Goal: Information Seeking & Learning: Find specific fact

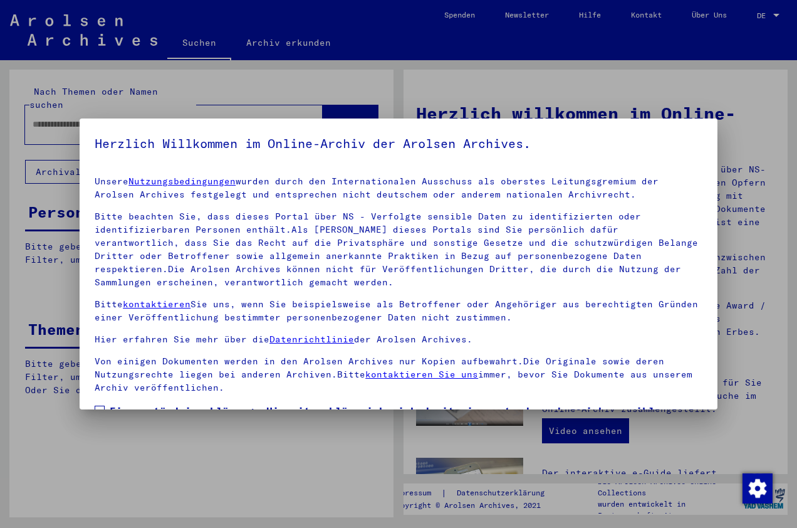
scroll to position [100, 0]
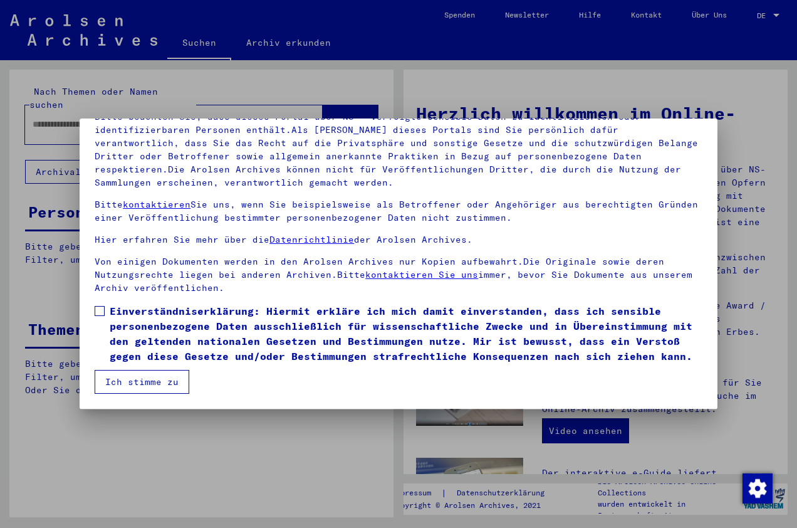
click at [159, 388] on button "Ich stimme zu" at bounding box center [142, 382] width 95 height 24
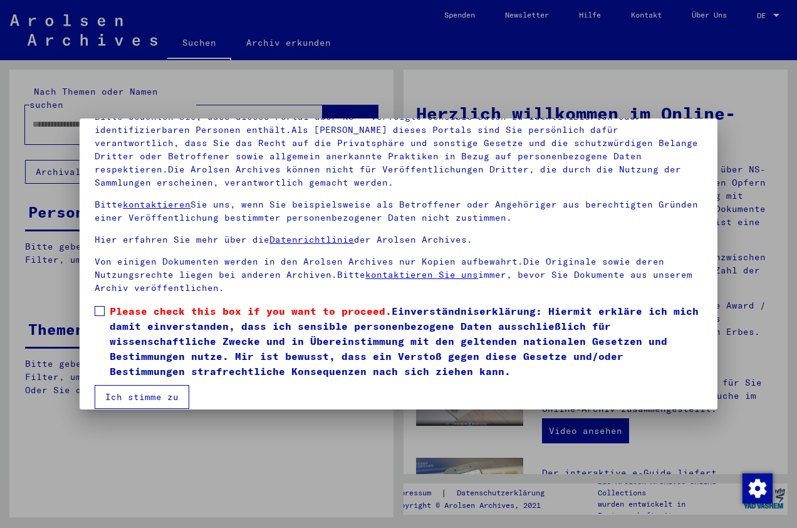
click at [105, 310] on span at bounding box center [100, 311] width 10 height 10
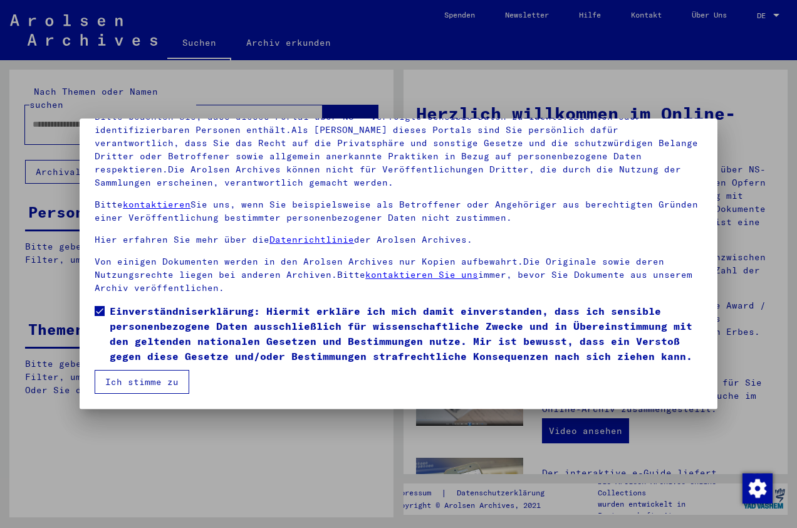
click at [165, 384] on button "Ich stimme zu" at bounding box center [142, 382] width 95 height 24
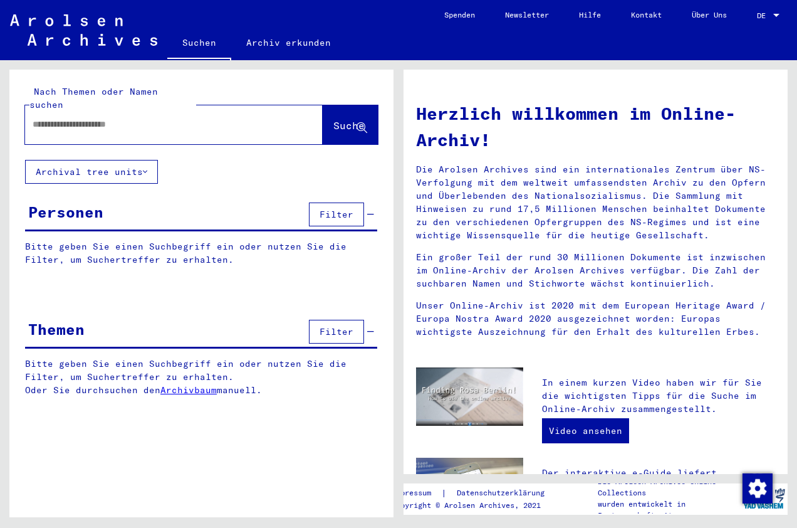
click at [36, 118] on input "text" at bounding box center [159, 124] width 252 height 13
click at [54, 118] on input "*********" at bounding box center [159, 124] width 252 height 13
type input "**********"
click at [330, 209] on span "Filter" at bounding box center [337, 214] width 34 height 11
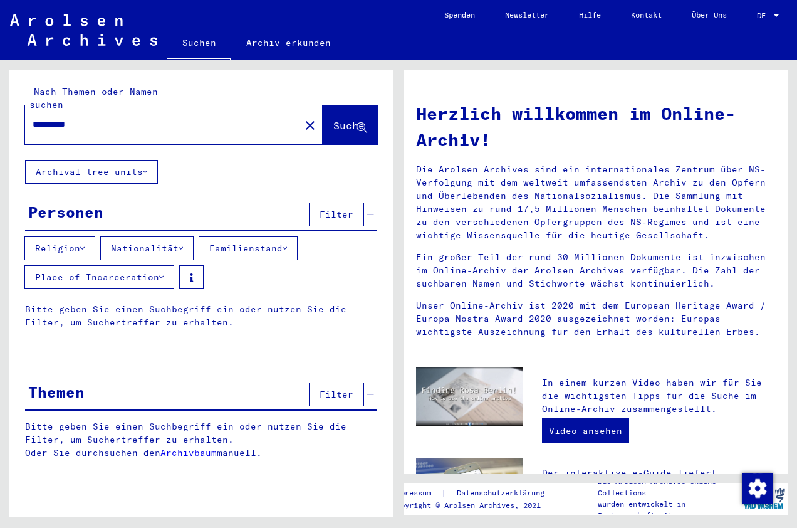
click at [179, 236] on button "Nationalität" at bounding box center [146, 248] width 93 height 24
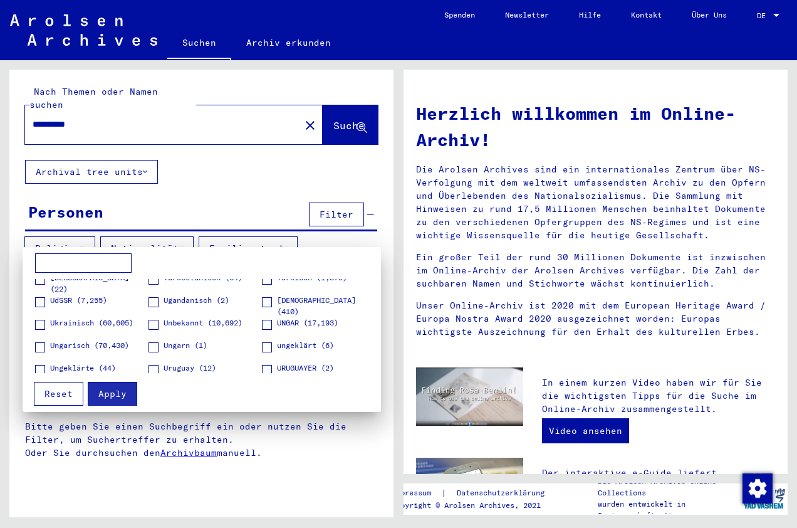
scroll to position [1742, 0]
click at [263, 306] on span at bounding box center [267, 303] width 10 height 10
click at [124, 397] on span "Apply" at bounding box center [112, 393] width 28 height 11
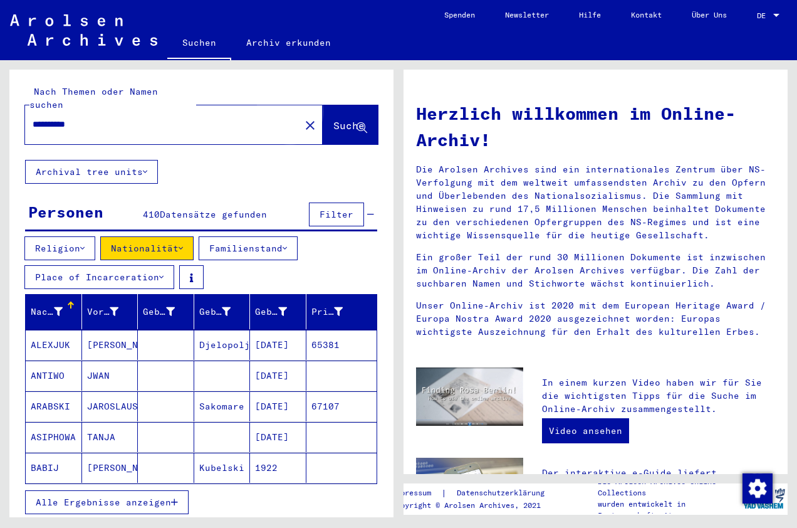
click at [333, 119] on span "Suche" at bounding box center [348, 125] width 31 height 13
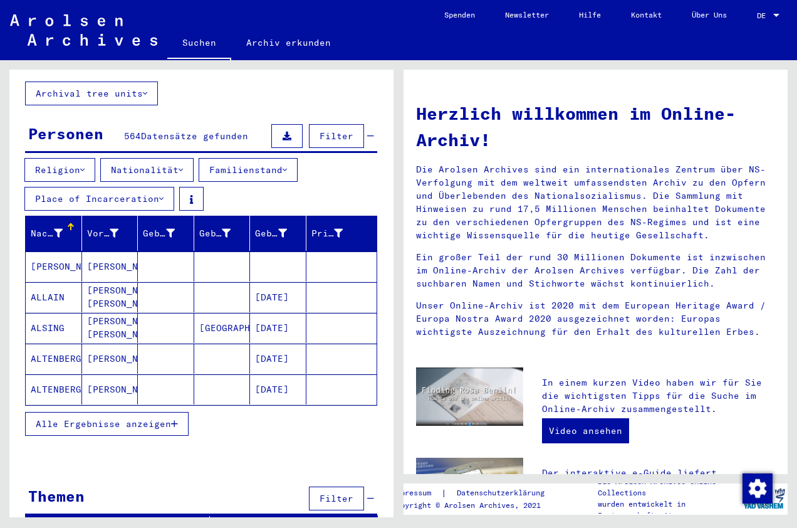
scroll to position [86, 0]
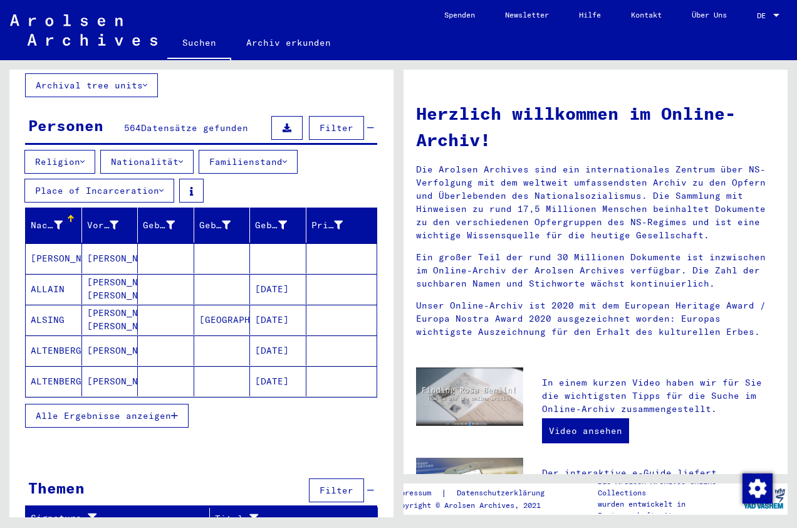
click at [101, 410] on span "Alle Ergebnisse anzeigen" at bounding box center [103, 415] width 135 height 11
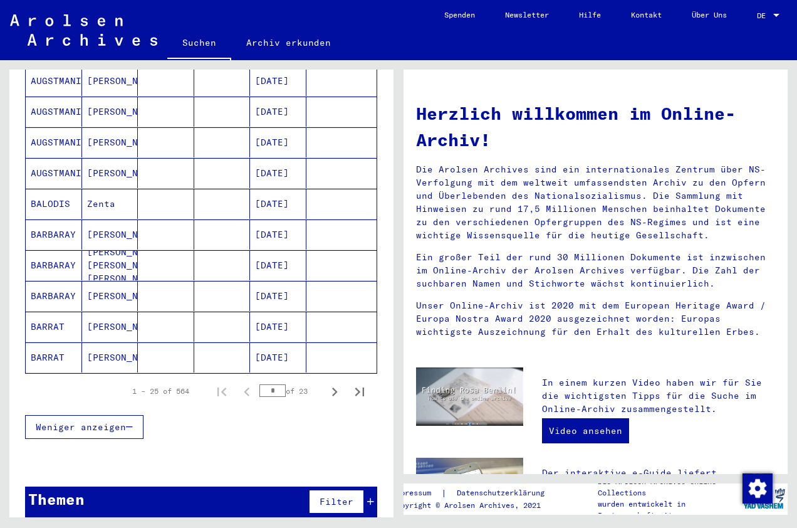
scroll to position [726, 0]
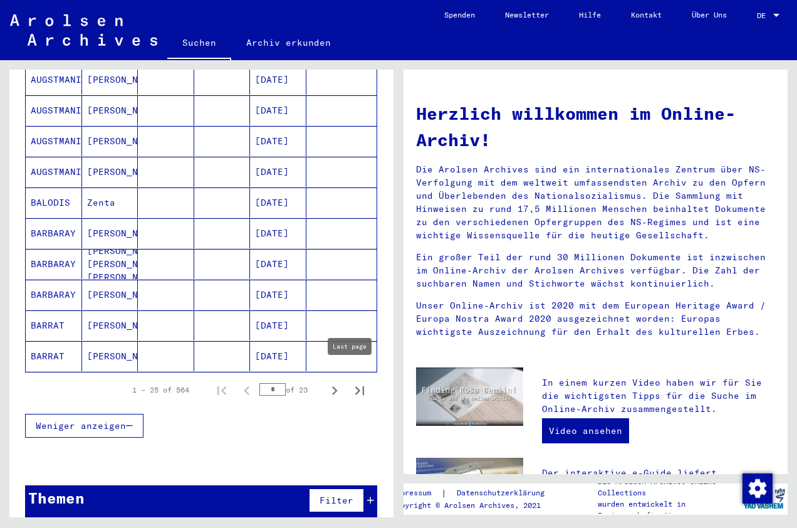
click at [355, 386] on icon "Last page" at bounding box center [359, 390] width 9 height 9
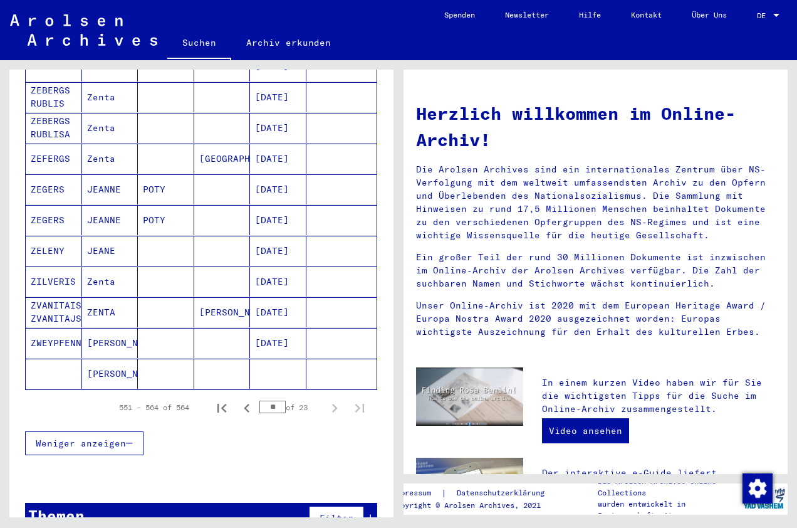
scroll to position [388, 0]
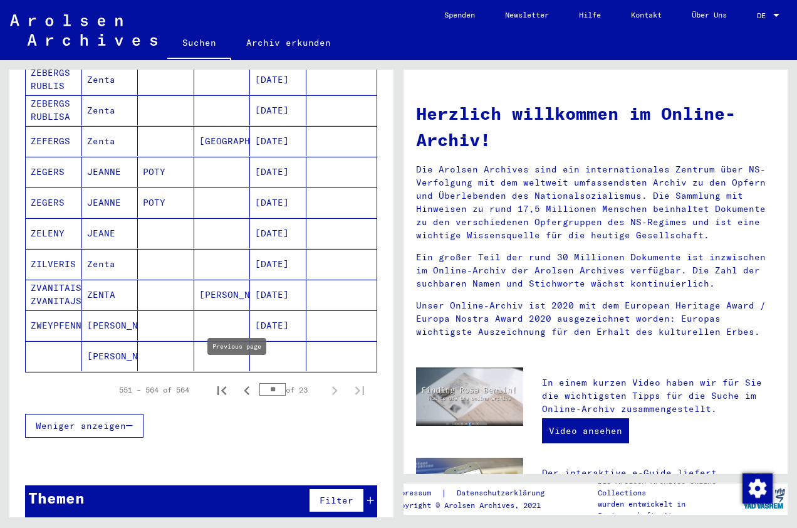
click at [238, 382] on icon "Previous page" at bounding box center [247, 391] width 18 height 18
type input "**"
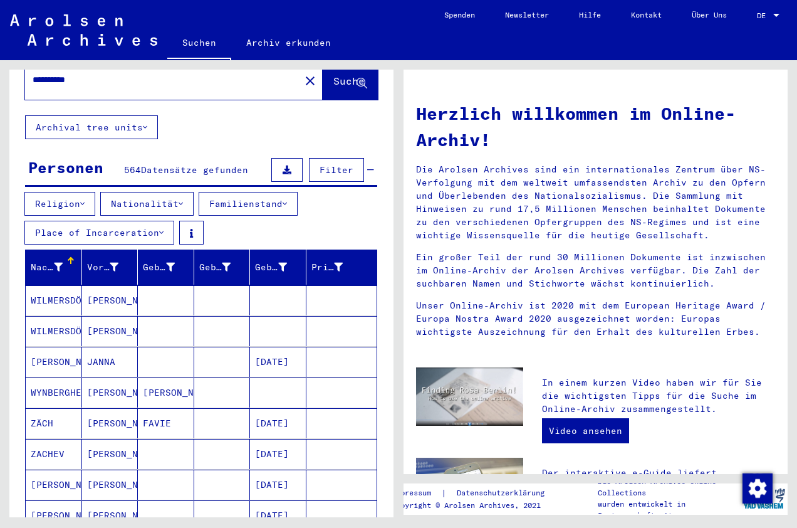
scroll to position [0, 0]
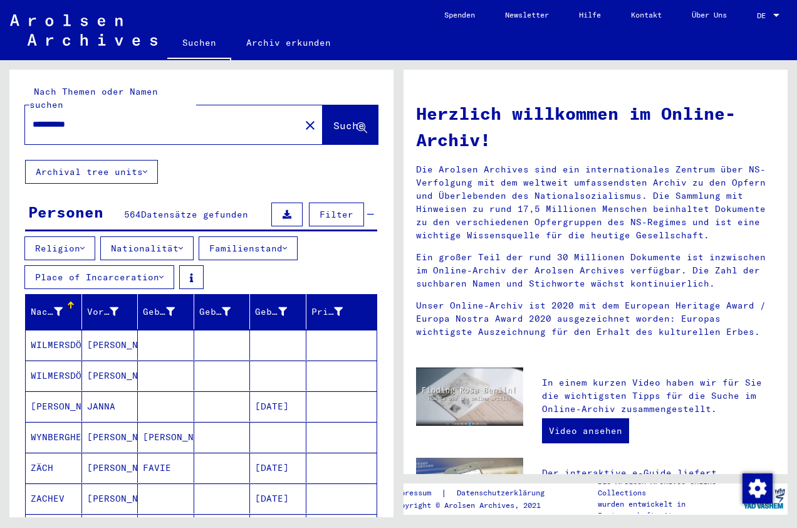
click at [336, 209] on span "Filter" at bounding box center [337, 214] width 34 height 11
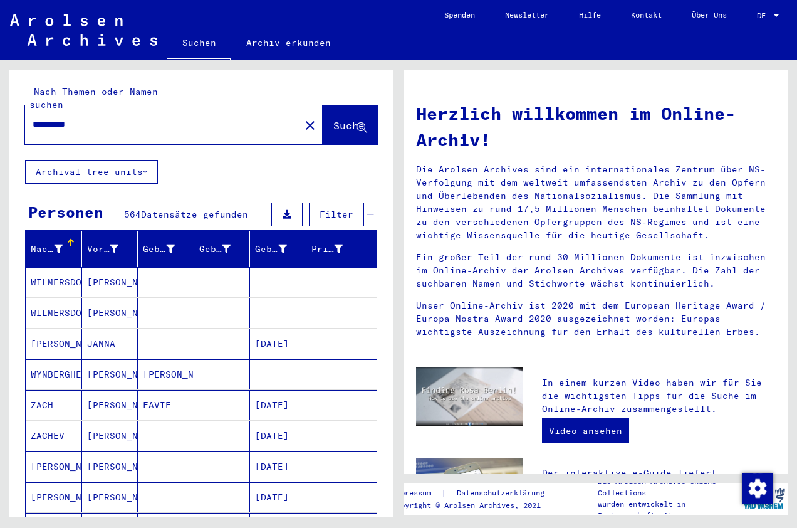
click at [330, 209] on span "Filter" at bounding box center [337, 214] width 34 height 11
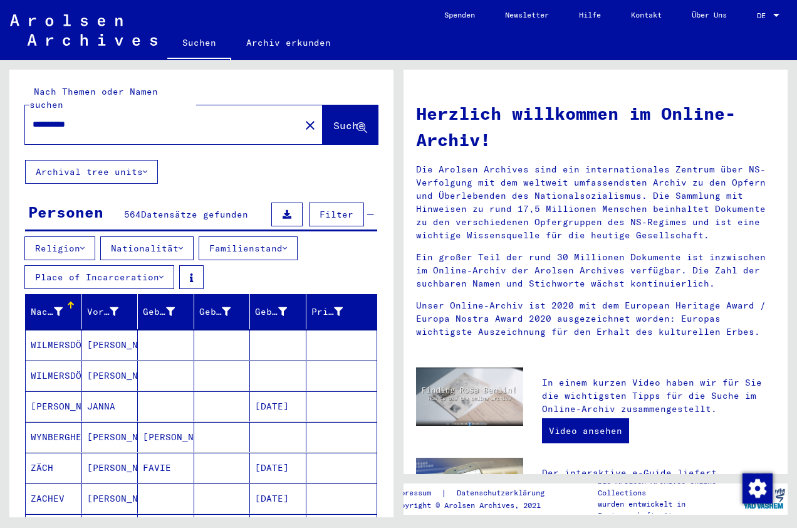
click at [303, 118] on mat-icon "close" at bounding box center [310, 125] width 15 height 15
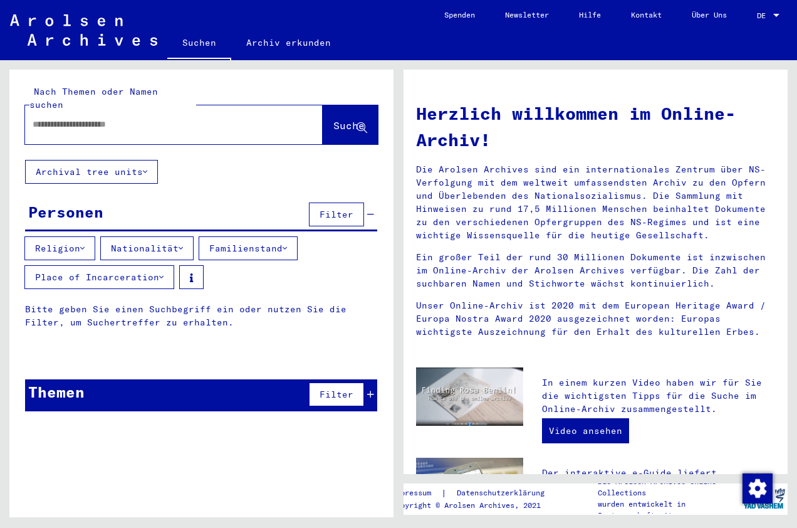
click at [35, 118] on input "text" at bounding box center [159, 124] width 252 height 13
type input "**********"
click at [183, 236] on button "Nationalität" at bounding box center [146, 248] width 93 height 24
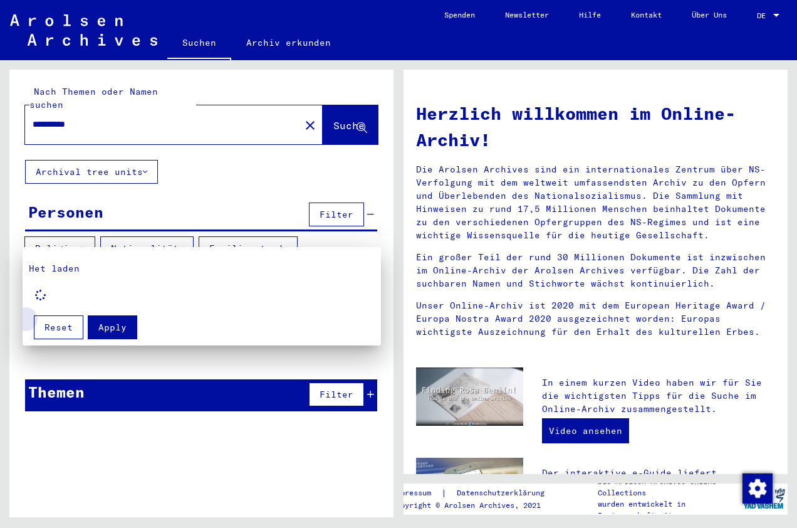
click at [63, 325] on span "Reset" at bounding box center [58, 326] width 28 height 11
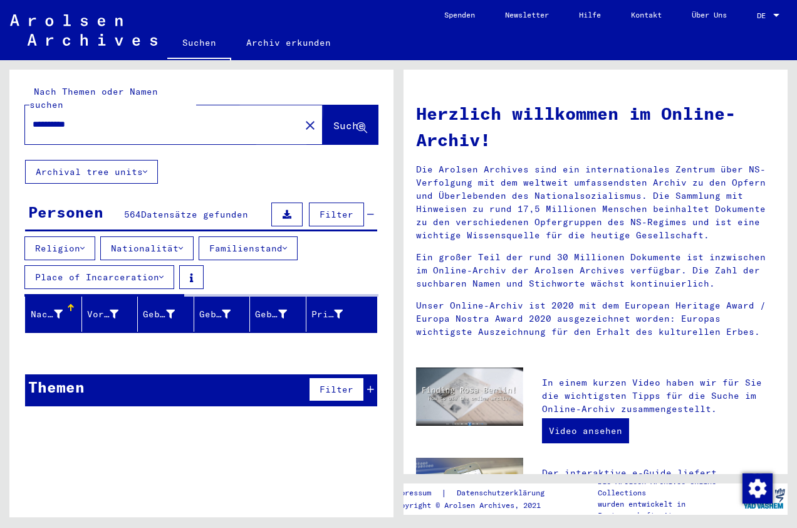
click at [333, 119] on span "Suche" at bounding box center [348, 125] width 31 height 13
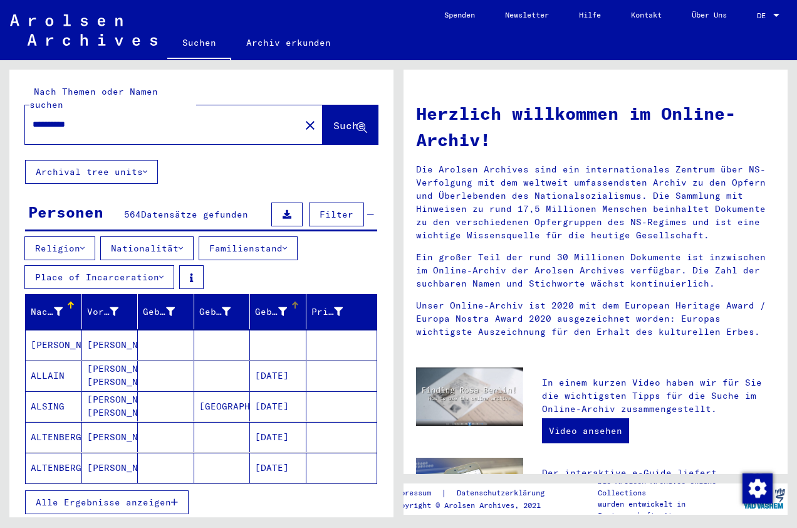
scroll to position [65, 0]
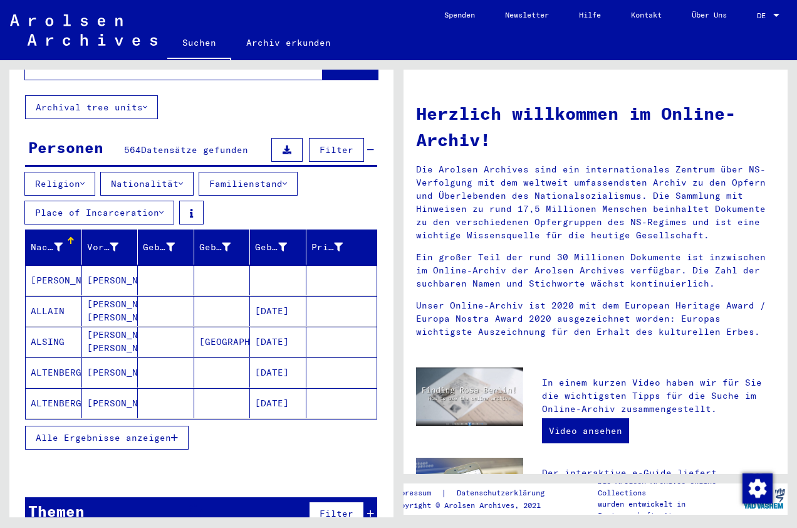
click at [130, 432] on span "Alle Ergebnisse anzeigen" at bounding box center [103, 437] width 135 height 11
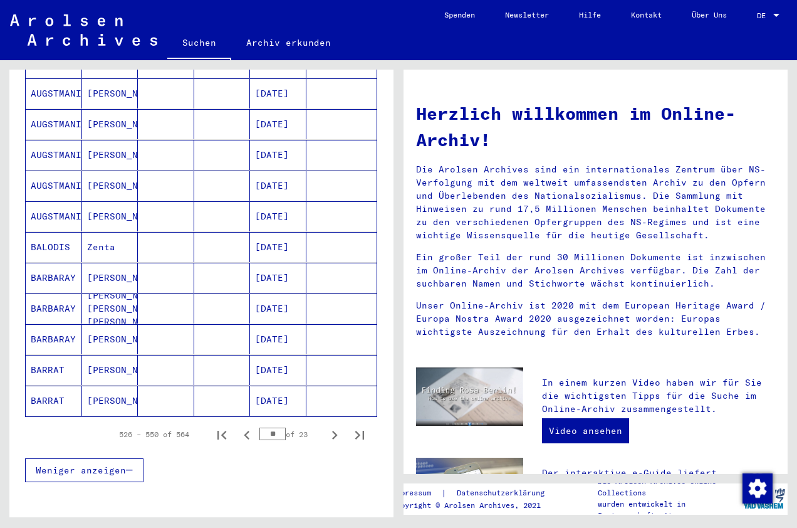
scroll to position [714, 0]
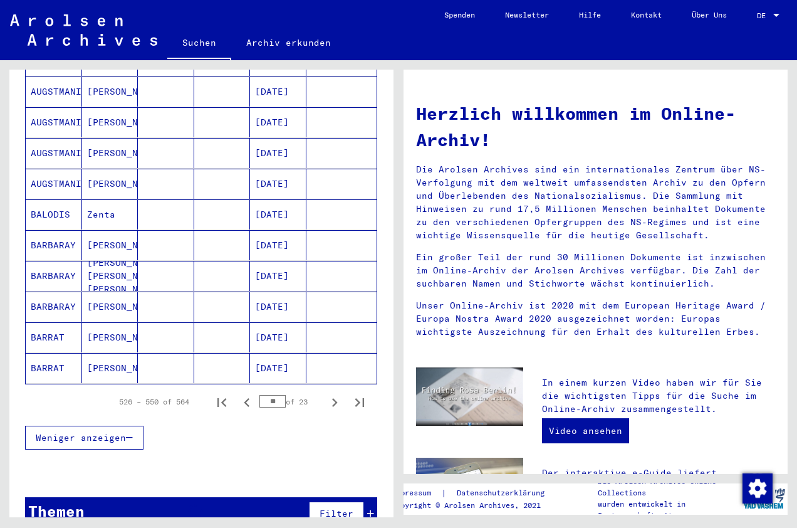
click at [351, 393] on icon "Last page" at bounding box center [360, 402] width 18 height 18
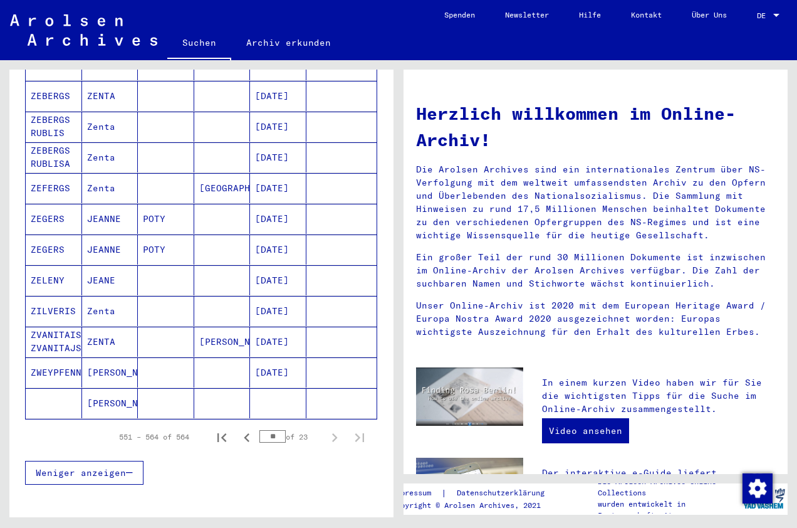
scroll to position [360, 0]
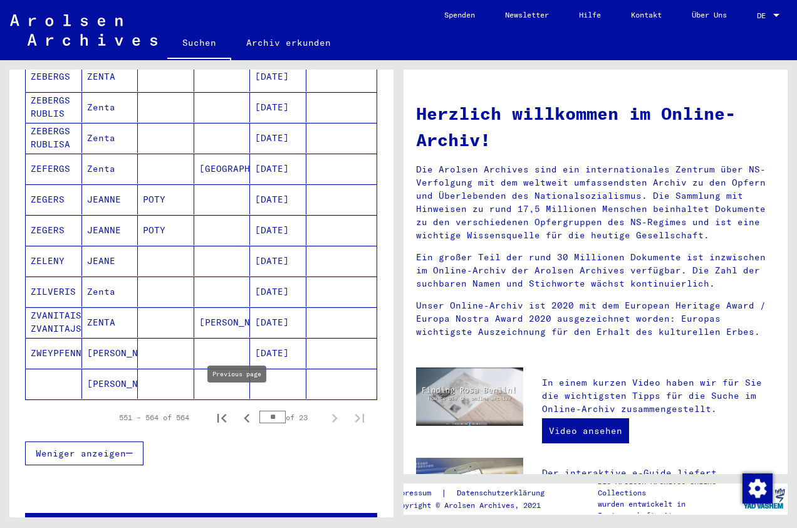
click at [244, 414] on icon "Previous page" at bounding box center [247, 418] width 6 height 9
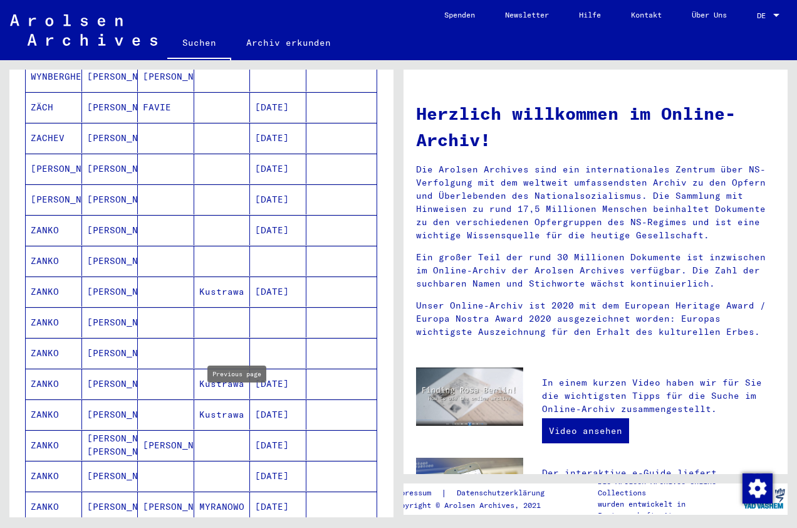
type input "**"
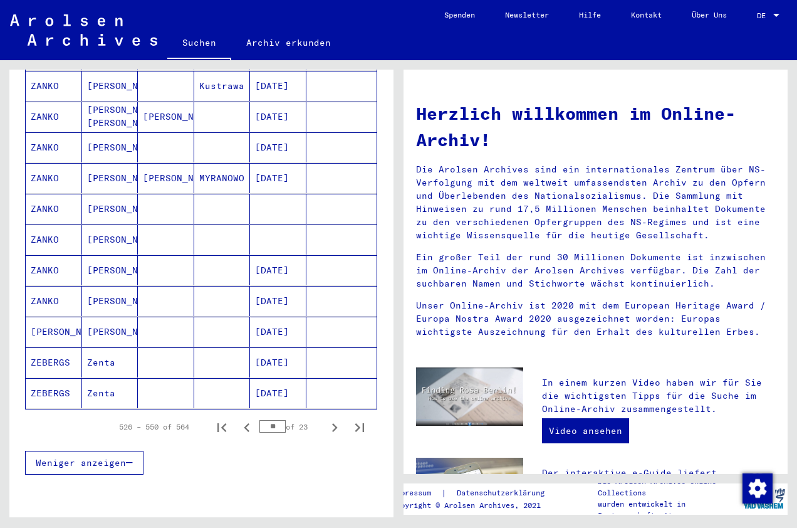
scroll to position [674, 0]
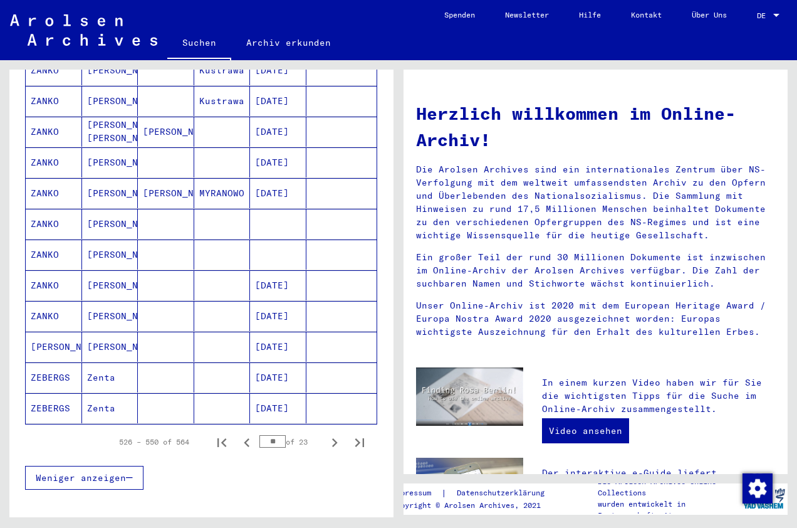
click at [53, 241] on mat-cell "ZANKO" at bounding box center [54, 254] width 56 height 30
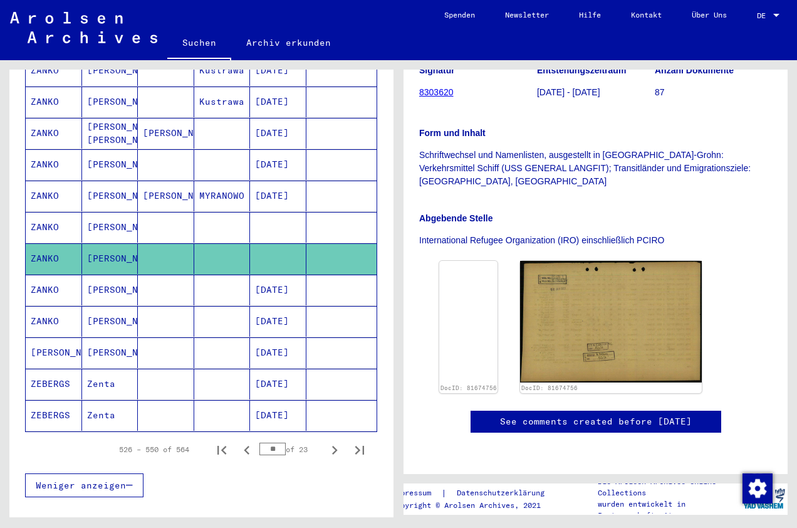
scroll to position [251, 0]
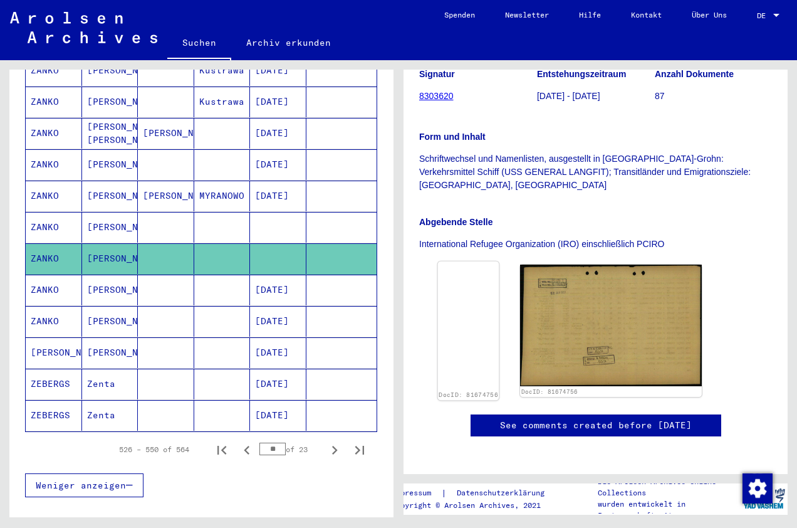
click at [494, 261] on img at bounding box center [468, 261] width 61 height 0
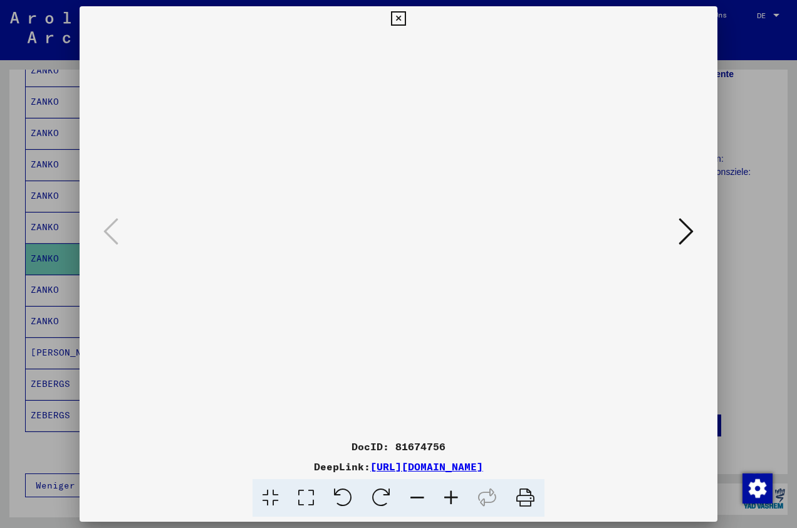
click at [692, 232] on icon at bounding box center [686, 231] width 15 height 30
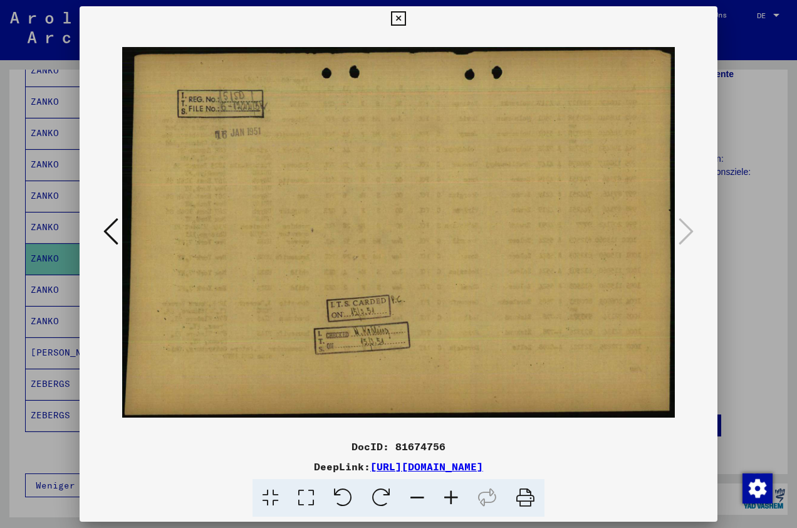
click at [108, 231] on icon at bounding box center [110, 231] width 15 height 30
click at [397, 15] on icon at bounding box center [398, 18] width 14 height 15
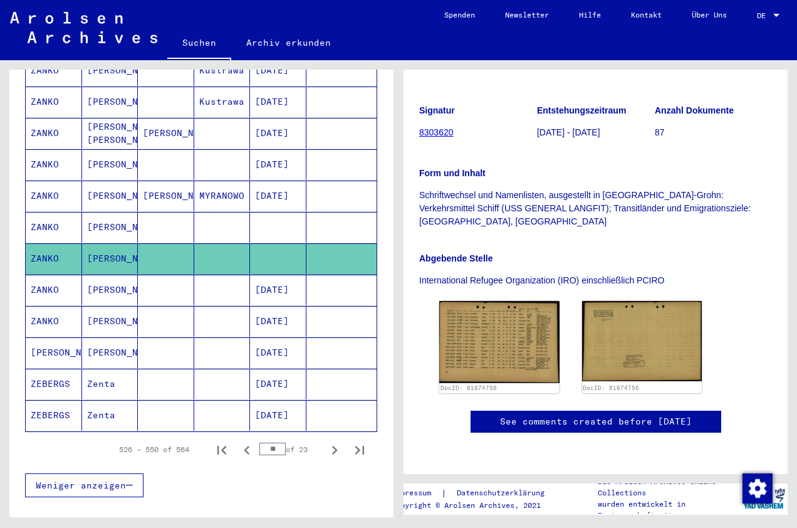
click at [42, 212] on mat-cell "ZANKO" at bounding box center [54, 227] width 56 height 31
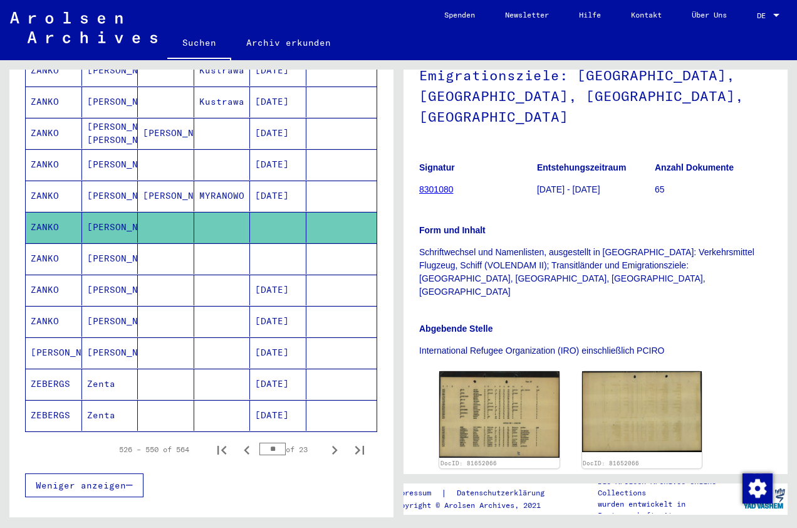
scroll to position [251, 0]
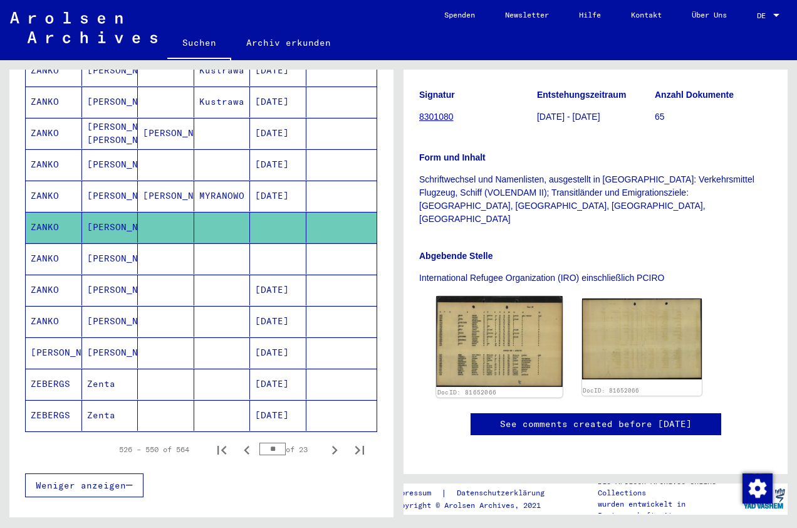
click at [506, 302] on img at bounding box center [499, 341] width 126 height 91
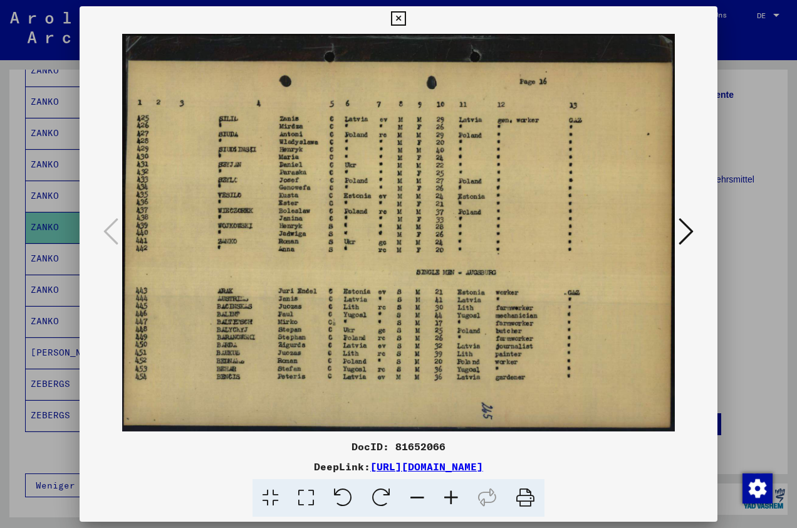
click at [689, 229] on icon at bounding box center [686, 231] width 15 height 30
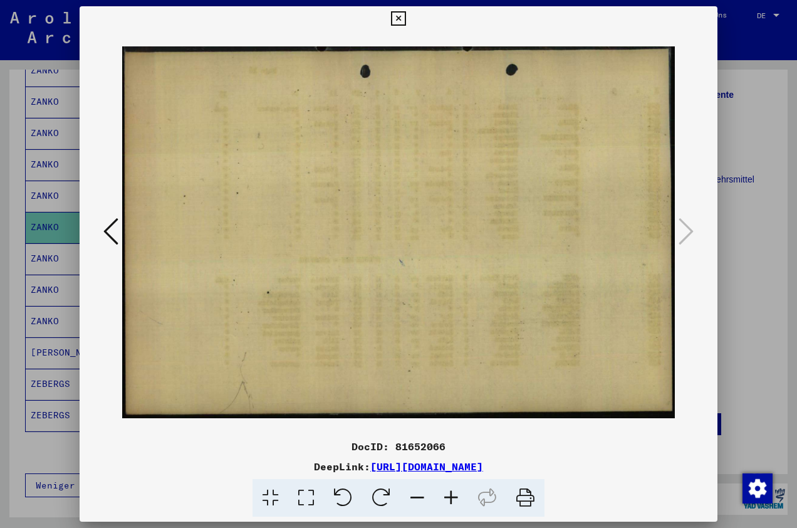
click at [105, 226] on icon at bounding box center [110, 231] width 15 height 30
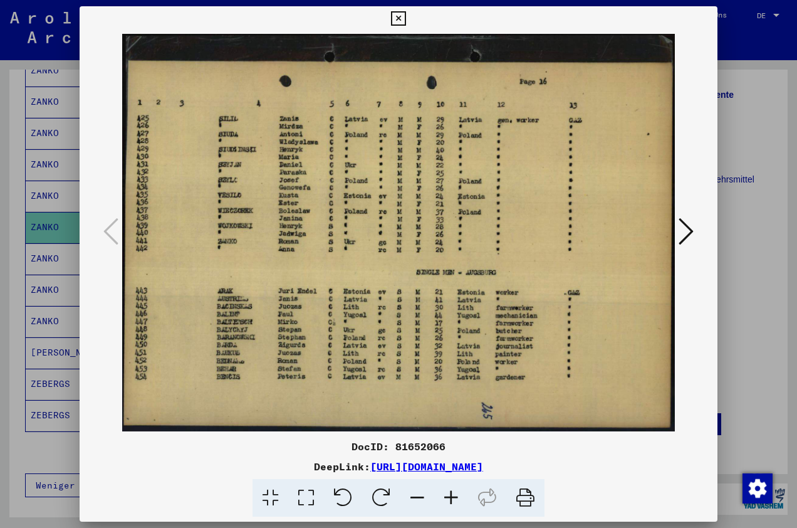
drag, startPoint x: 401, startPoint y: 19, endPoint x: 81, endPoint y: 220, distance: 378.1
click at [401, 19] on icon at bounding box center [398, 18] width 14 height 15
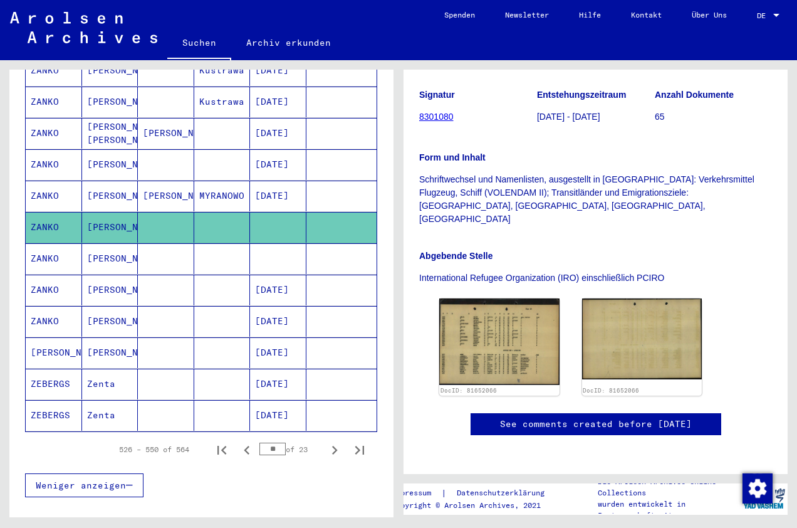
click at [52, 152] on mat-cell "ZANKO" at bounding box center [54, 164] width 56 height 31
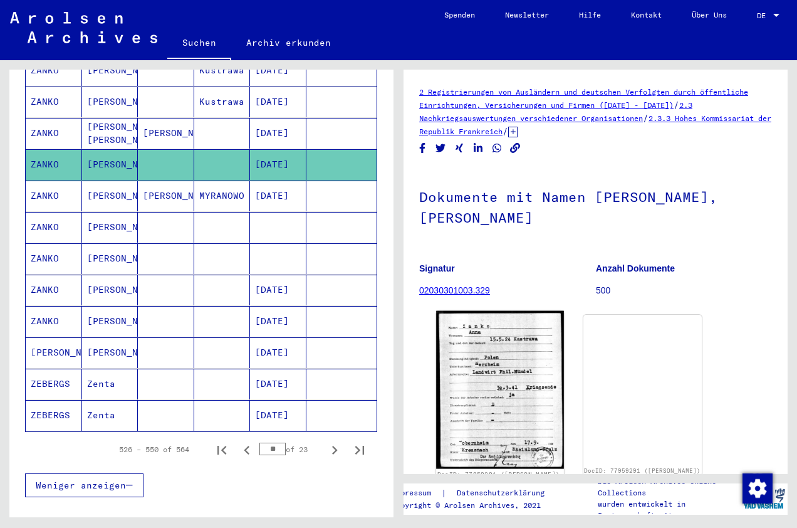
click at [507, 375] on img at bounding box center [500, 390] width 128 height 158
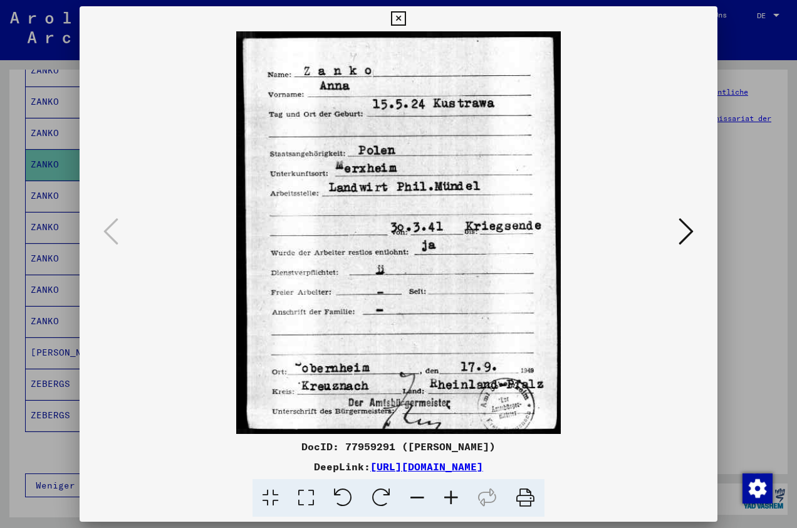
click at [689, 232] on icon at bounding box center [686, 231] width 15 height 30
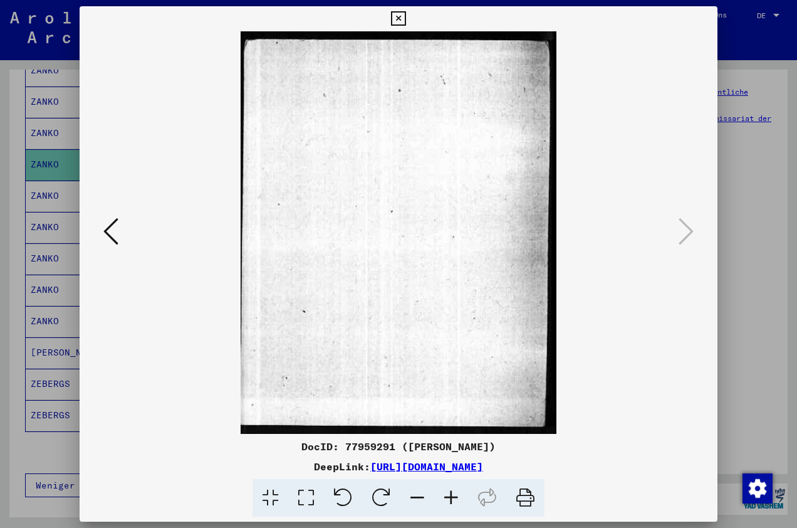
click at [110, 228] on icon at bounding box center [110, 231] width 15 height 30
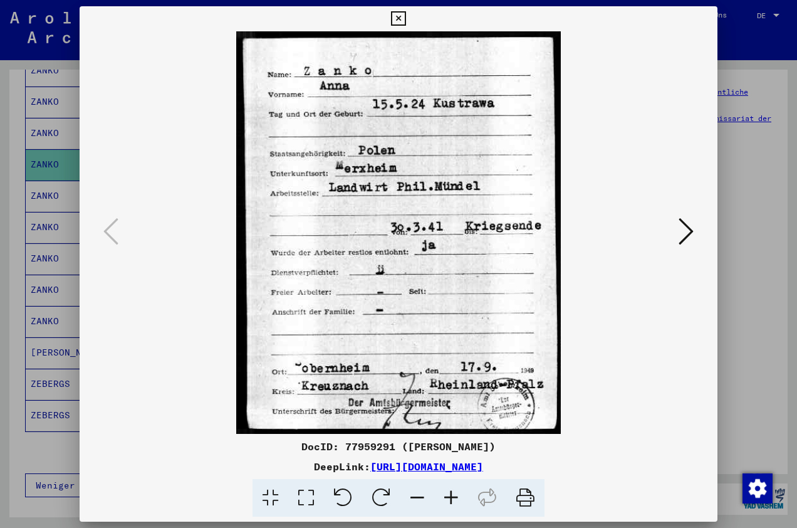
click at [400, 17] on icon at bounding box center [398, 18] width 14 height 15
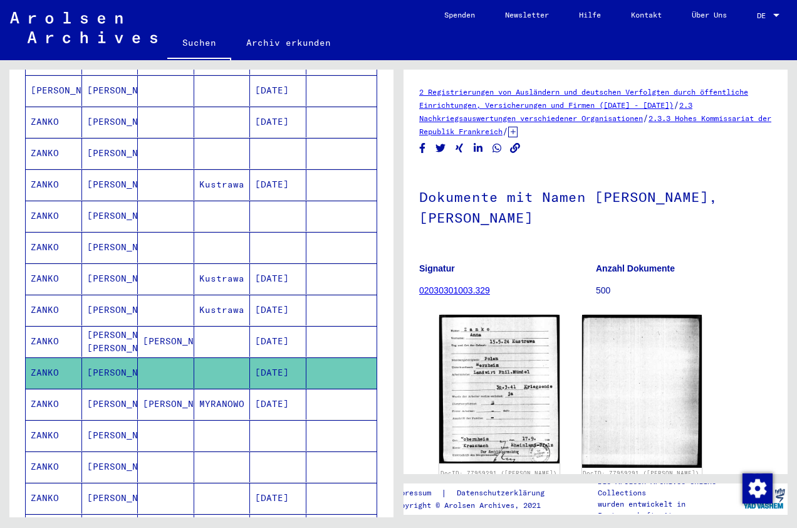
scroll to position [431, 0]
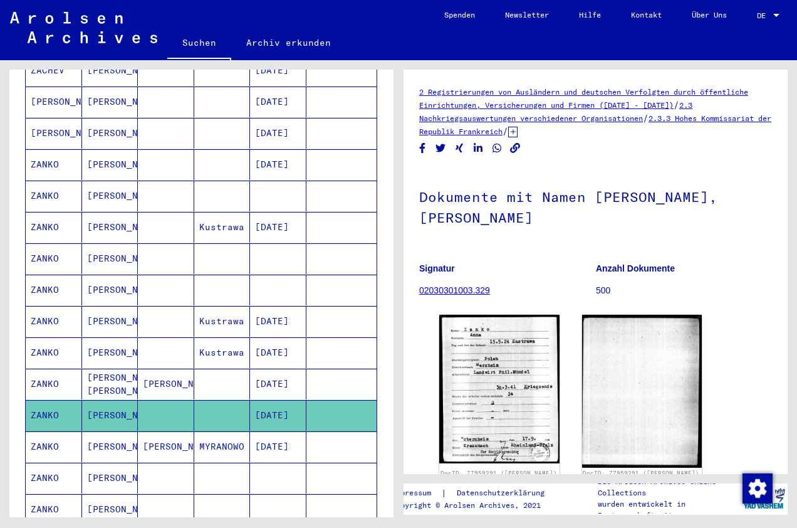
click at [48, 274] on mat-cell "ZANKO" at bounding box center [54, 289] width 56 height 31
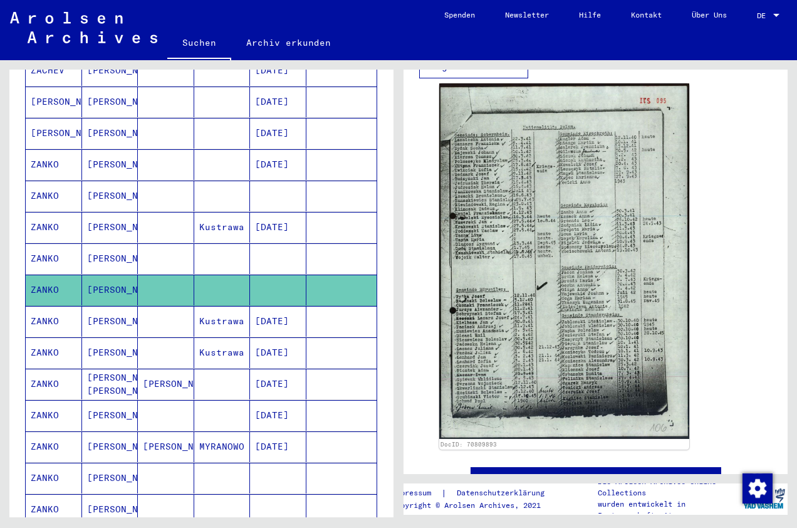
scroll to position [439, 0]
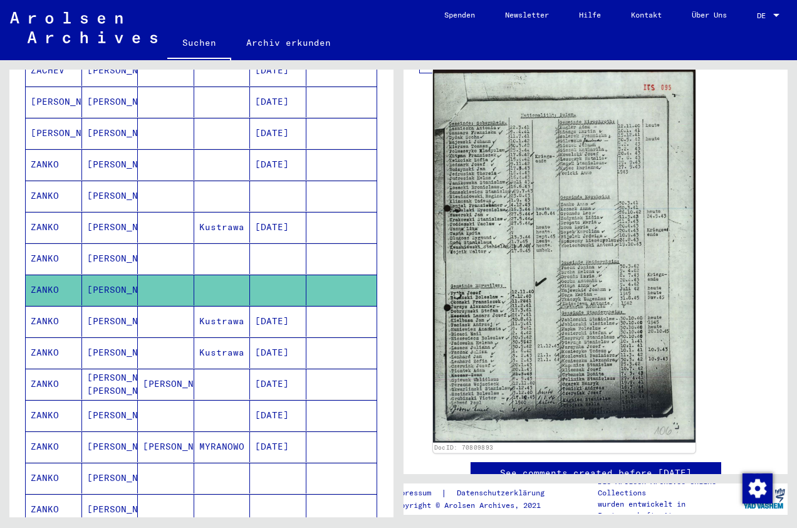
click at [567, 287] on img at bounding box center [564, 256] width 263 height 373
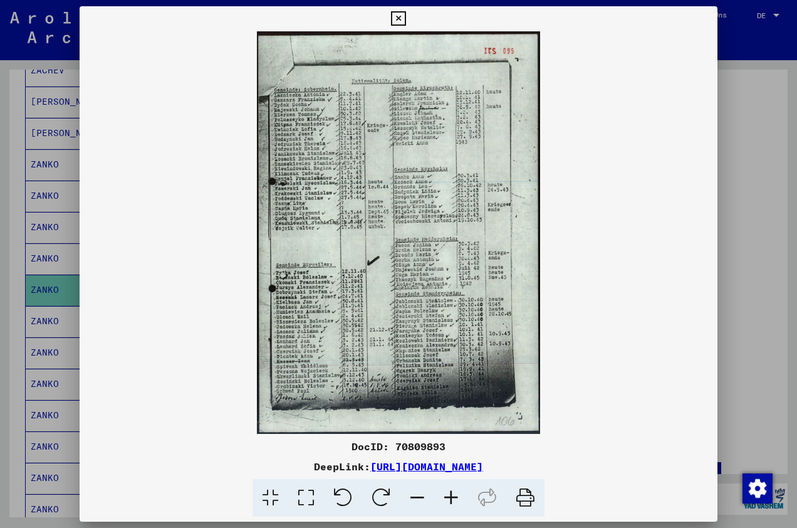
click at [453, 501] on icon at bounding box center [451, 498] width 34 height 38
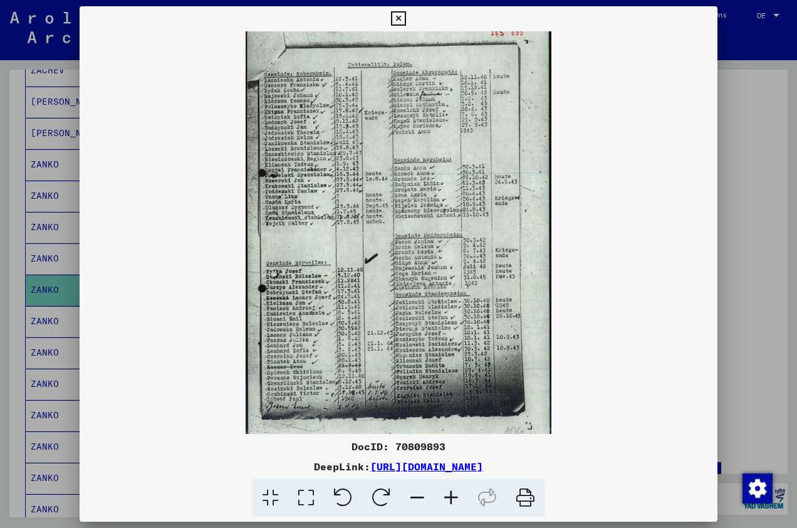
scroll to position [31, 0]
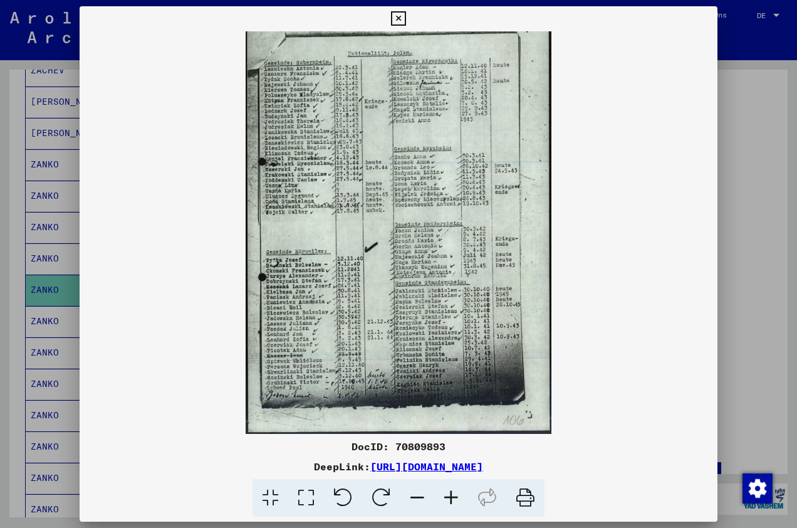
drag, startPoint x: 449, startPoint y: 321, endPoint x: 472, endPoint y: 219, distance: 104.7
click at [472, 219] on img at bounding box center [398, 217] width 305 height 434
click at [402, 18] on icon at bounding box center [398, 18] width 14 height 15
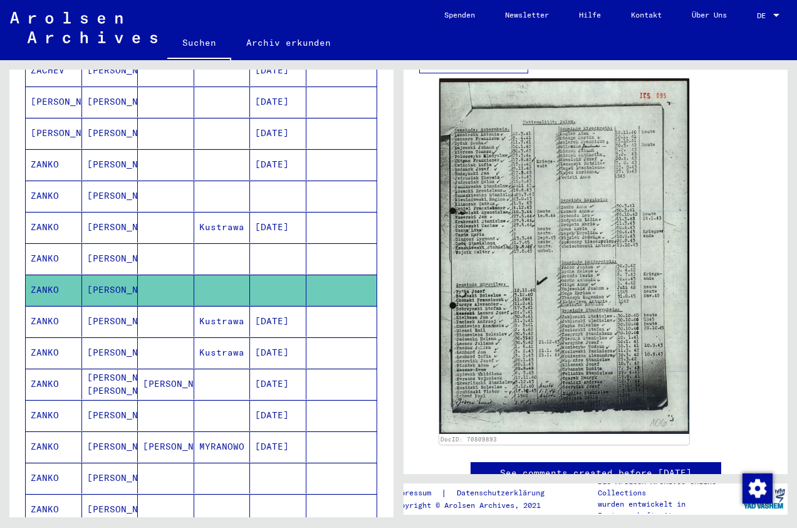
click at [43, 243] on mat-cell "ZANKO" at bounding box center [54, 258] width 56 height 31
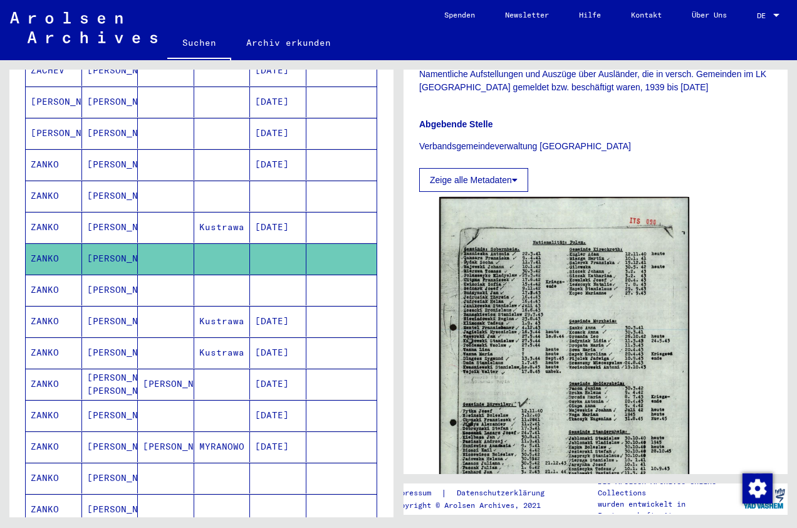
scroll to position [313, 0]
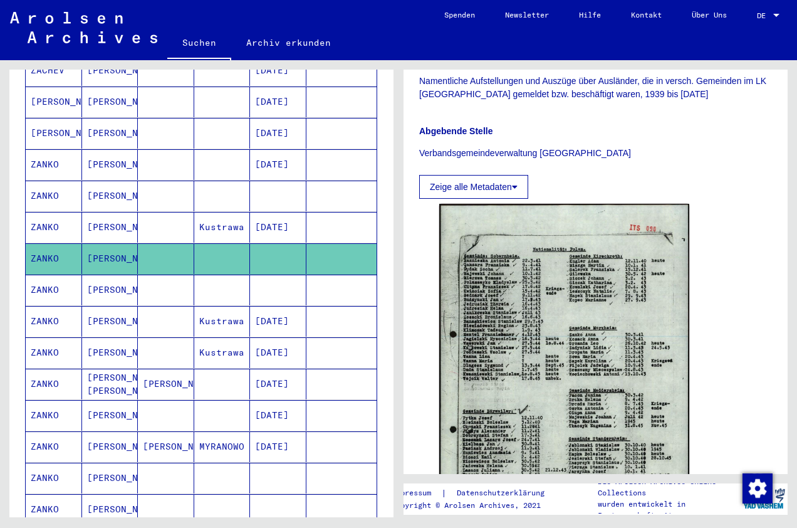
click at [56, 180] on mat-cell "ZANKO" at bounding box center [54, 195] width 56 height 31
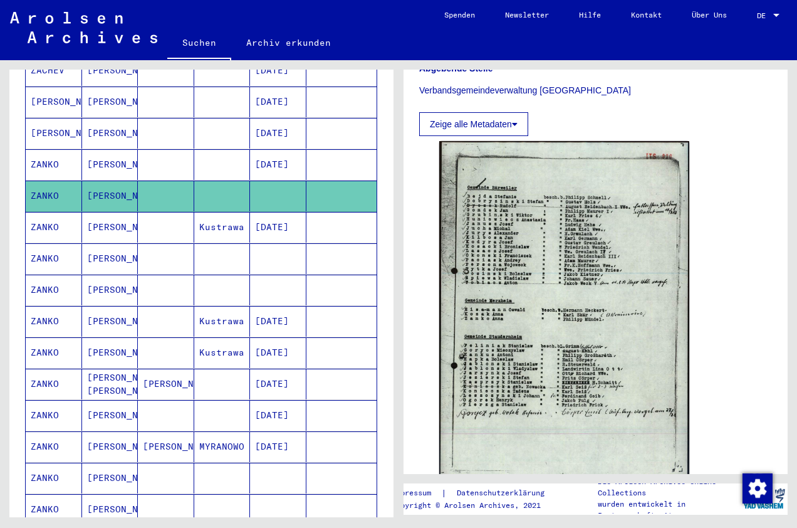
scroll to position [439, 0]
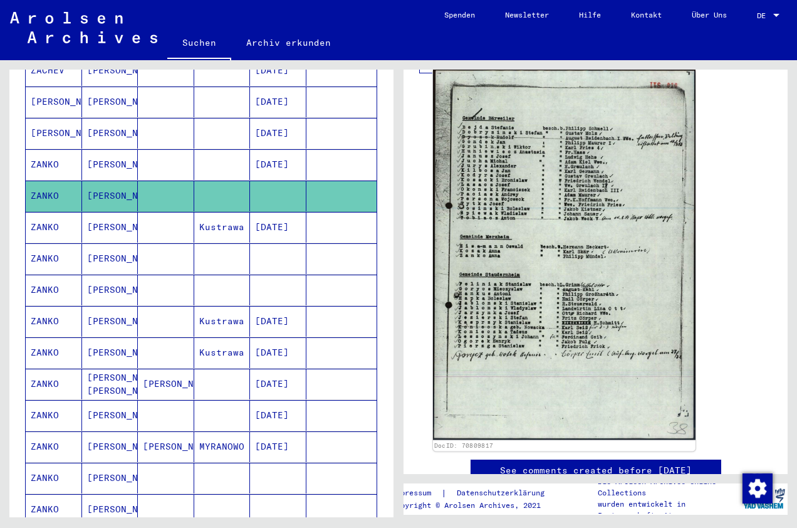
click at [549, 298] on img at bounding box center [564, 255] width 263 height 370
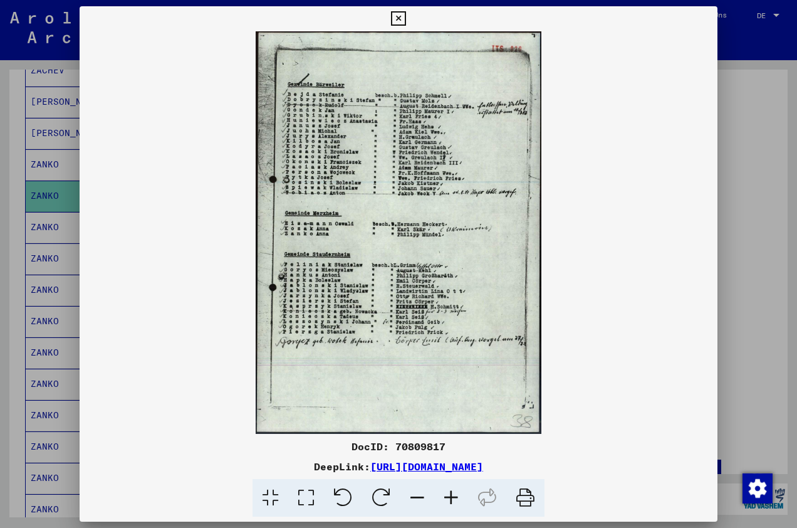
click at [398, 19] on icon at bounding box center [398, 18] width 14 height 15
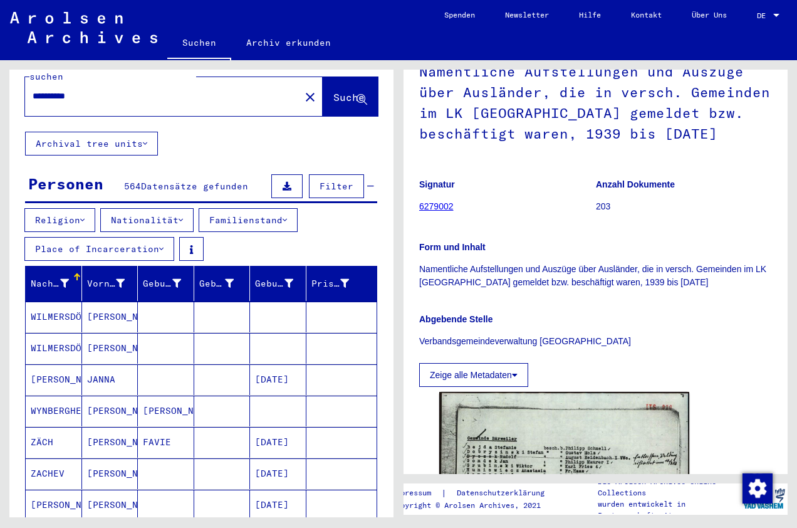
scroll to position [0, 0]
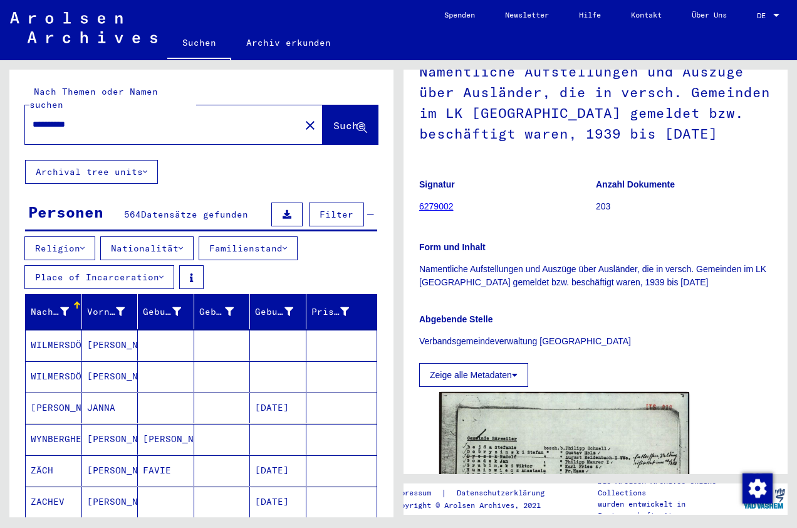
drag, startPoint x: 96, startPoint y: 113, endPoint x: -3, endPoint y: 119, distance: 99.2
click at [0, 119] on html "**********" at bounding box center [398, 264] width 797 height 528
type input "**********"
click at [333, 119] on span "Suche" at bounding box center [348, 125] width 31 height 13
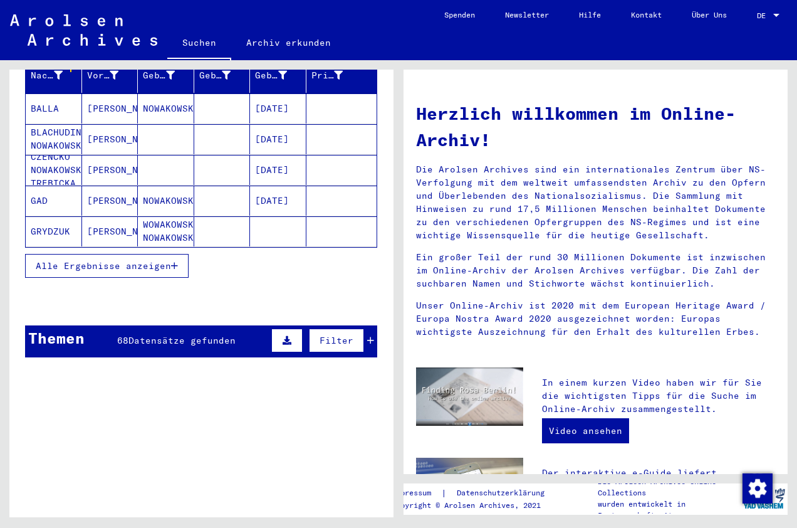
scroll to position [251, 0]
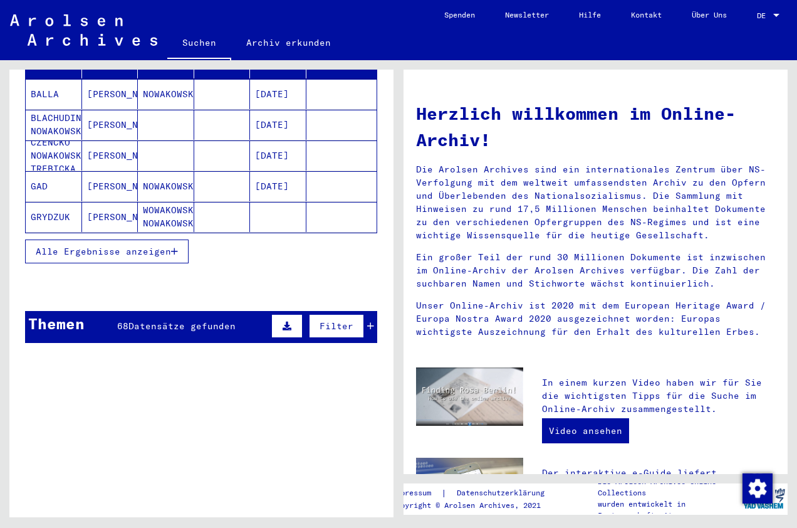
click at [101, 246] on span "Alle Ergebnisse anzeigen" at bounding box center [103, 251] width 135 height 11
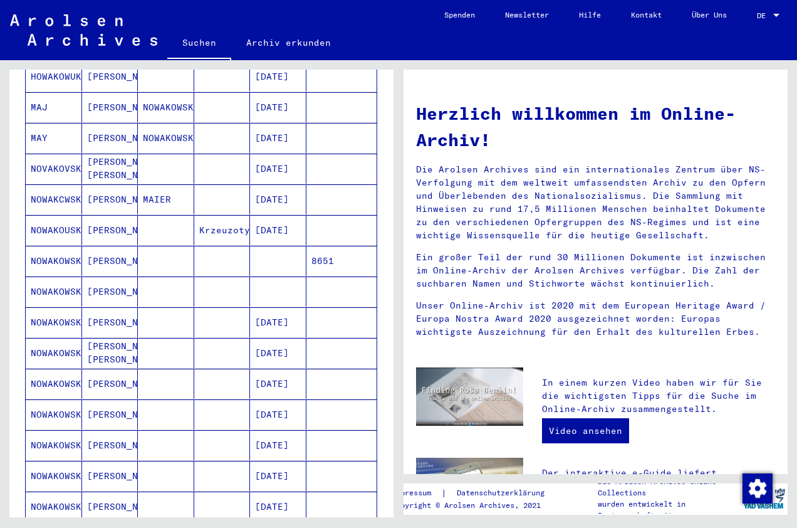
scroll to position [439, 0]
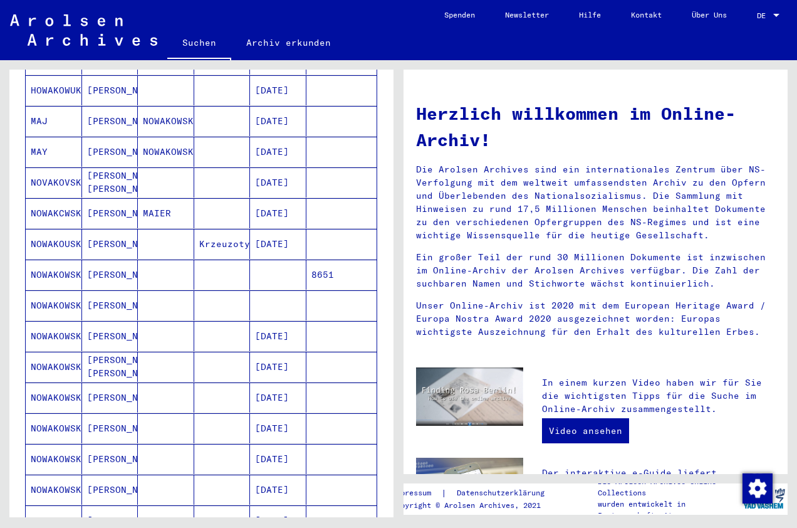
click at [64, 259] on mat-cell "NOWAKOWSKA" at bounding box center [54, 274] width 56 height 30
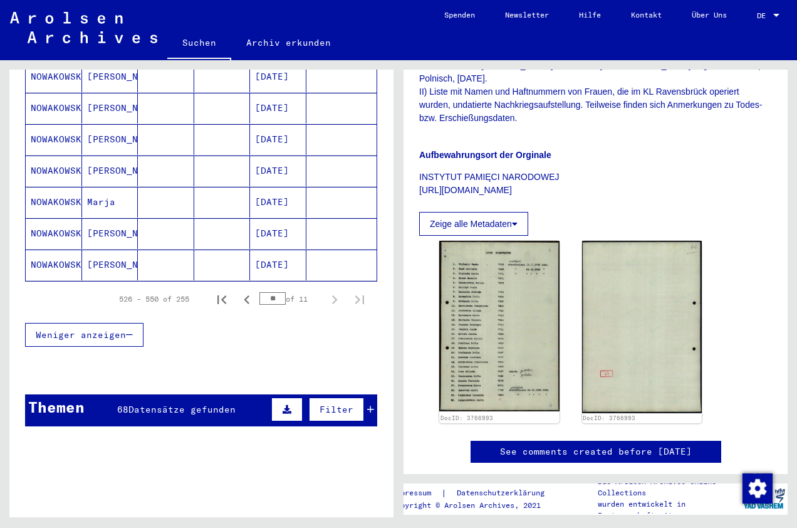
scroll to position [818, 0]
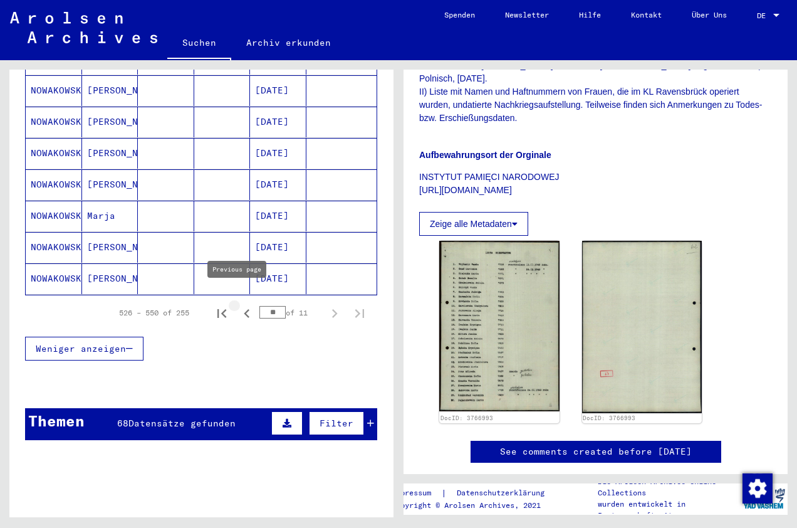
click at [238, 304] on icon "Previous page" at bounding box center [247, 313] width 18 height 18
type input "**"
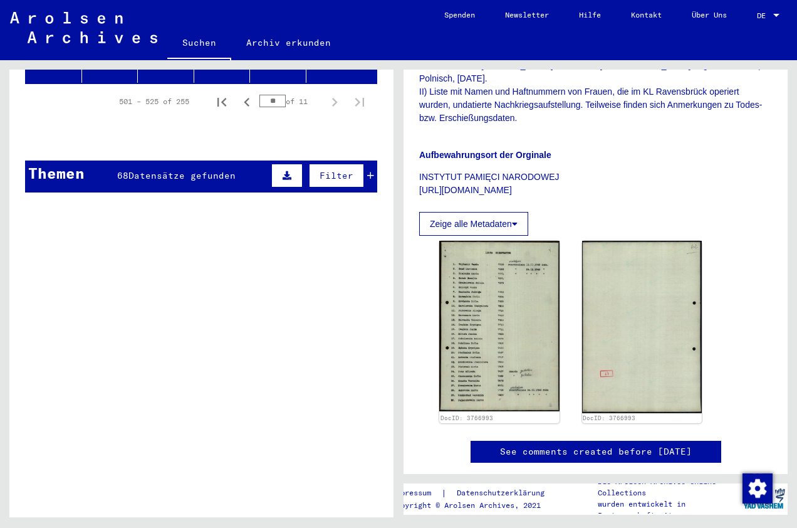
scroll to position [0, 0]
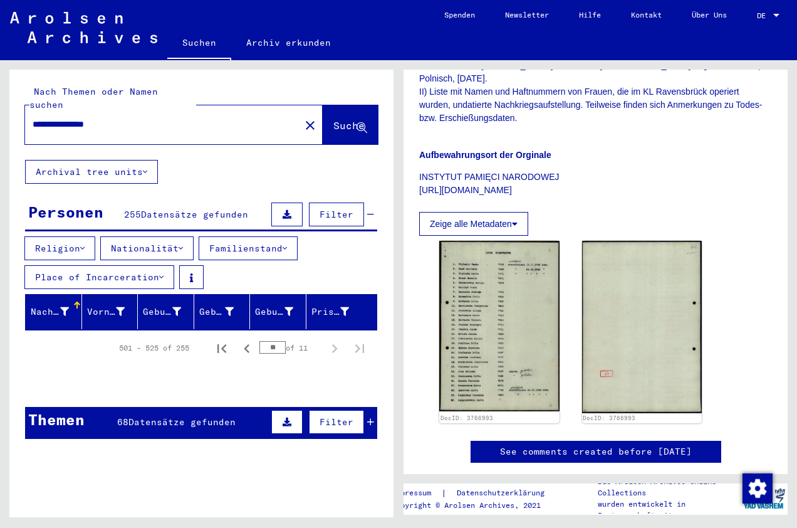
click at [333, 119] on span "Suche" at bounding box center [348, 125] width 31 height 13
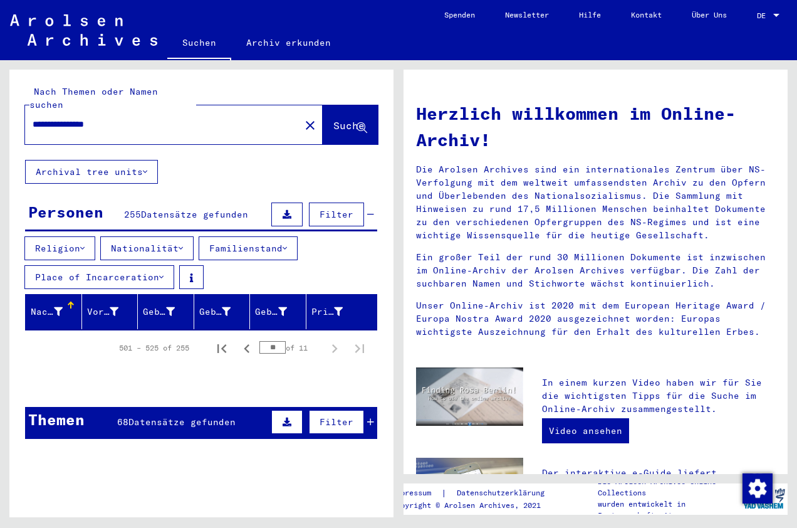
type input "**********"
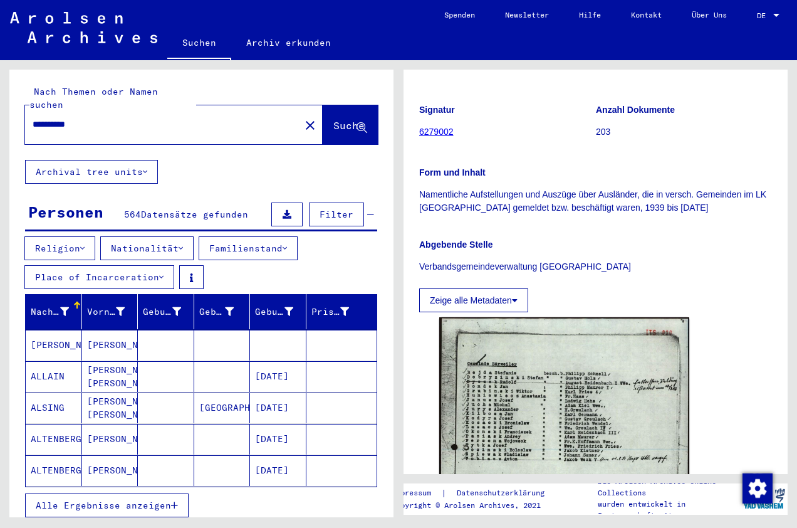
scroll to position [251, 0]
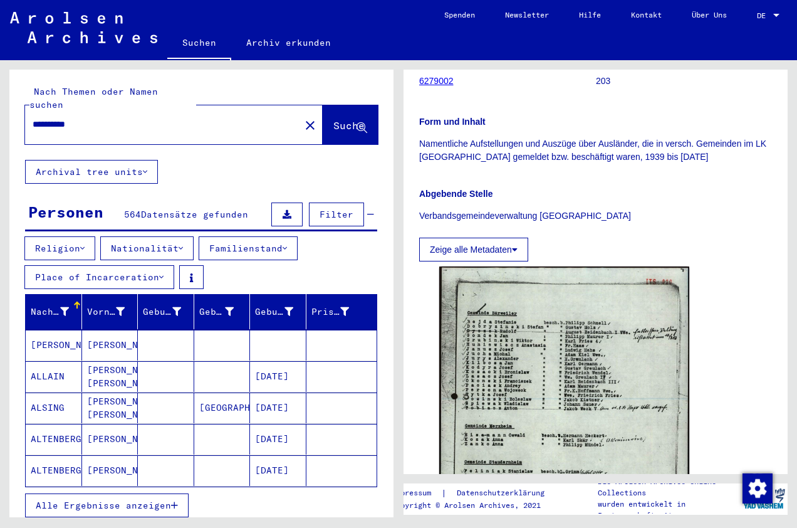
click at [516, 254] on icon at bounding box center [515, 249] width 6 height 9
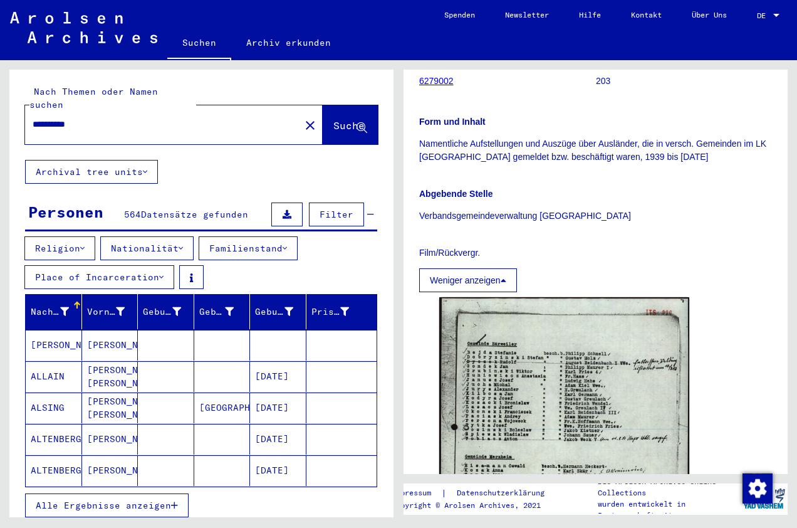
scroll to position [313, 0]
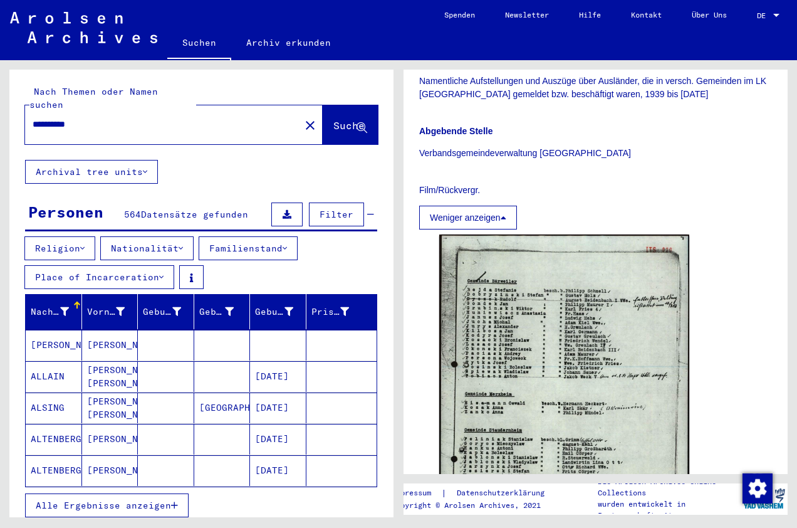
click at [505, 222] on icon at bounding box center [504, 217] width 6 height 9
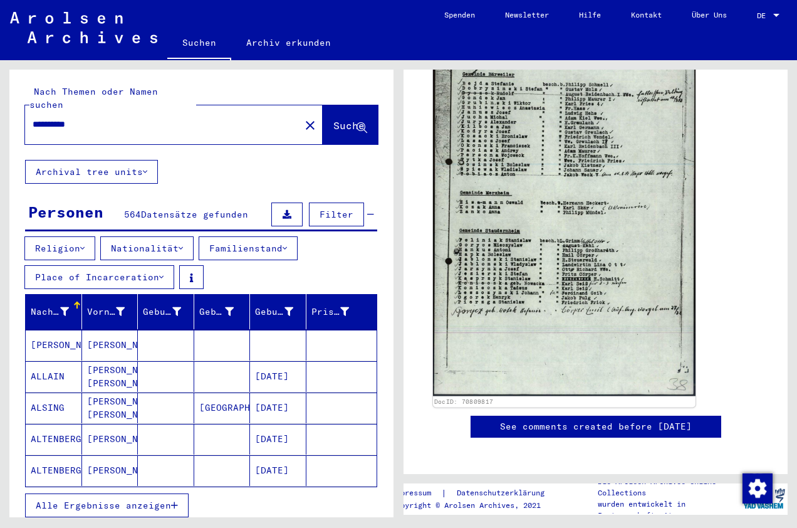
scroll to position [420, 0]
